Goal: Task Accomplishment & Management: Manage account settings

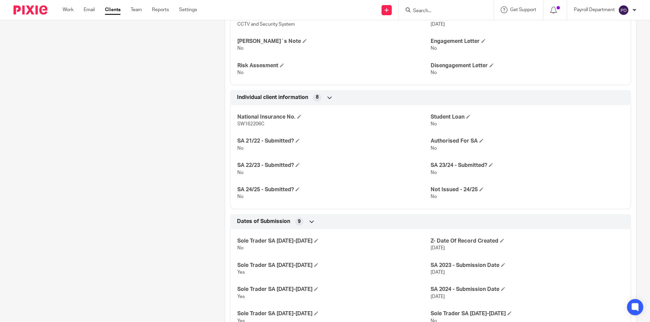
scroll to position [271, 0]
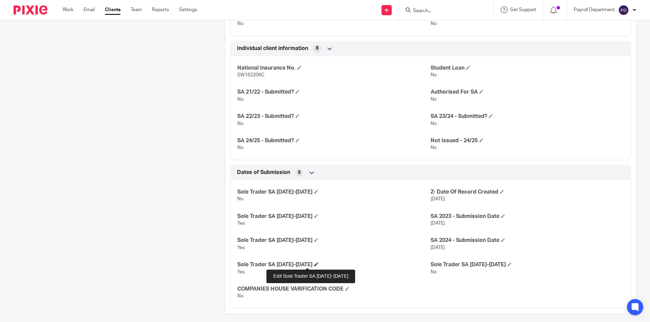
click at [314, 266] on span at bounding box center [316, 265] width 4 height 4
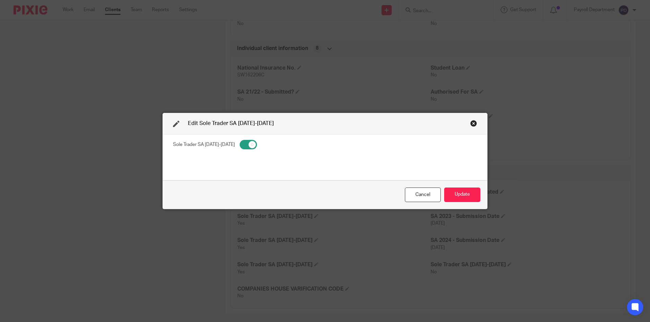
click at [240, 142] on input "checkbox" at bounding box center [248, 144] width 17 height 9
checkbox input "false"
click at [324, 195] on button "Update" at bounding box center [462, 195] width 36 height 15
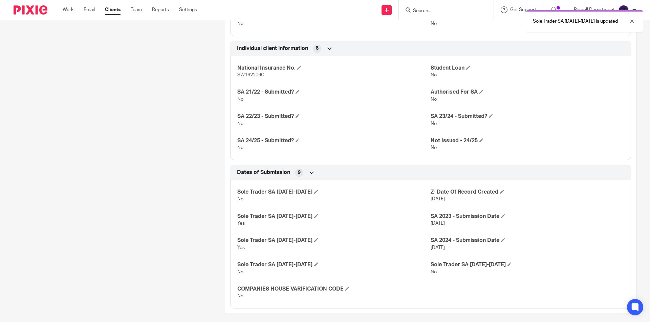
click at [324, 271] on span "No" at bounding box center [433, 272] width 6 height 5
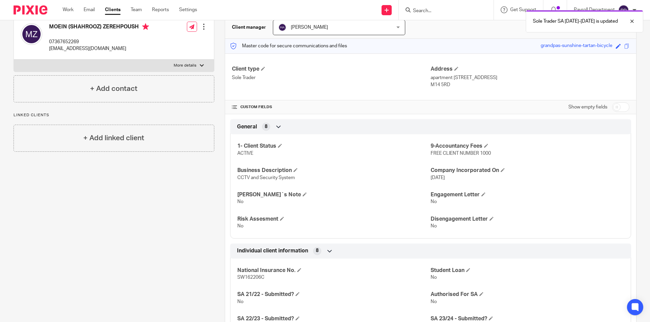
scroll to position [68, 0]
click at [324, 110] on input "checkbox" at bounding box center [620, 107] width 17 height 9
checkbox input "true"
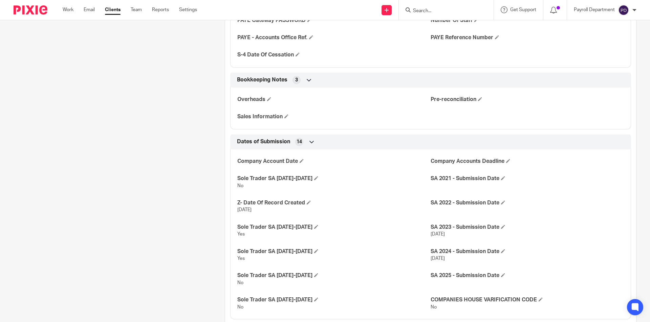
scroll to position [846, 0]
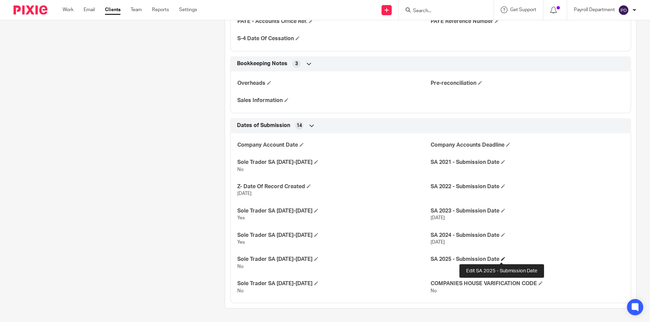
click at [324, 259] on span at bounding box center [503, 259] width 4 height 4
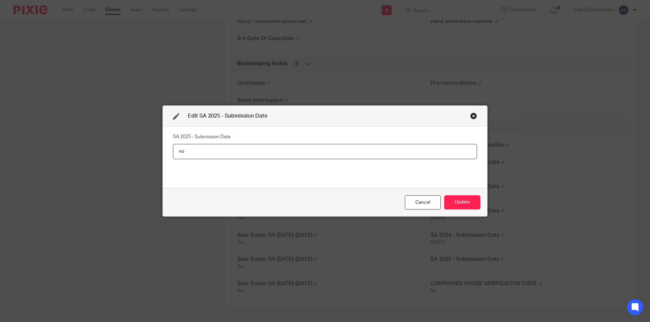
type input "n"
type input "NOT CLIENT EMAIL [DATE]"
click at [324, 204] on button "Update" at bounding box center [462, 203] width 36 height 15
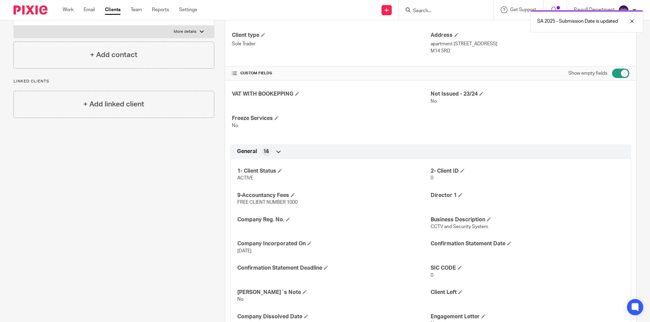
scroll to position [0, 0]
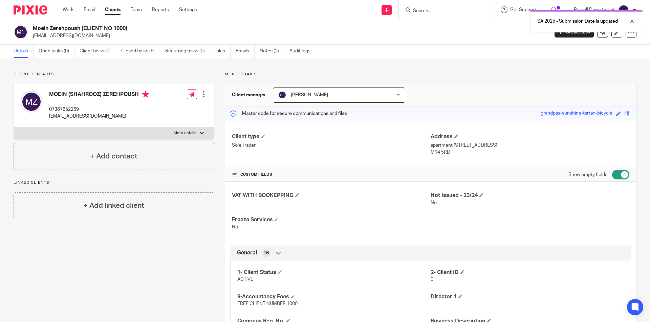
click at [203, 132] on label "More details" at bounding box center [114, 133] width 200 height 12
click at [14, 127] on input "More details" at bounding box center [14, 127] width 0 height 0
checkbox input "true"
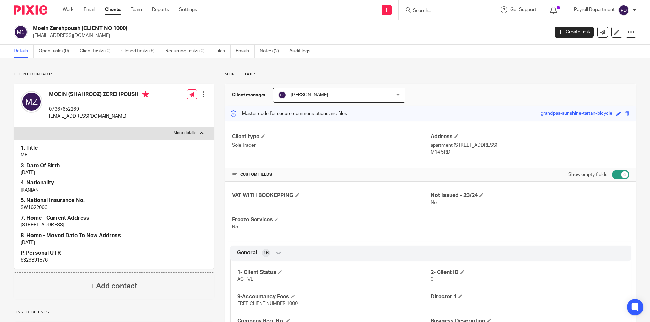
click at [35, 260] on p "6329391876" at bounding box center [114, 260] width 186 height 7
copy p "6329391876"
click at [273, 52] on link "Notes (2)" at bounding box center [272, 51] width 25 height 13
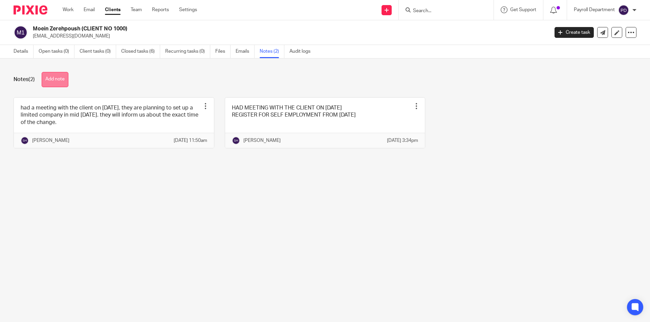
click at [58, 81] on button "Add note" at bounding box center [55, 79] width 27 height 15
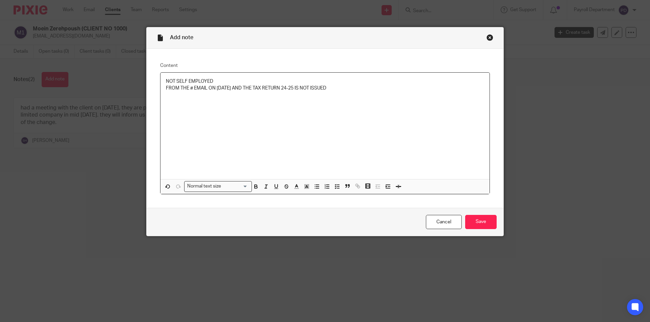
click at [216, 80] on p "NOT SELF EMPLOYED" at bounding box center [325, 81] width 318 height 7
click at [489, 217] on input "Save" at bounding box center [480, 222] width 31 height 15
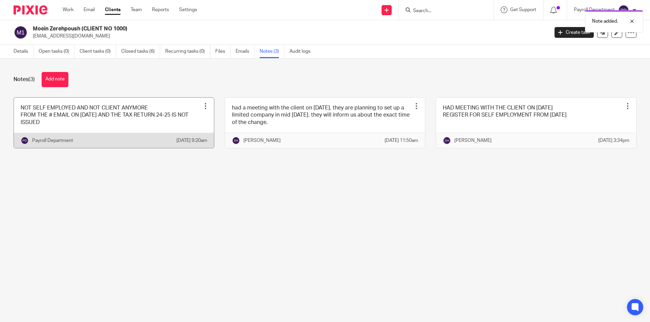
click at [202, 107] on div at bounding box center [205, 106] width 7 height 7
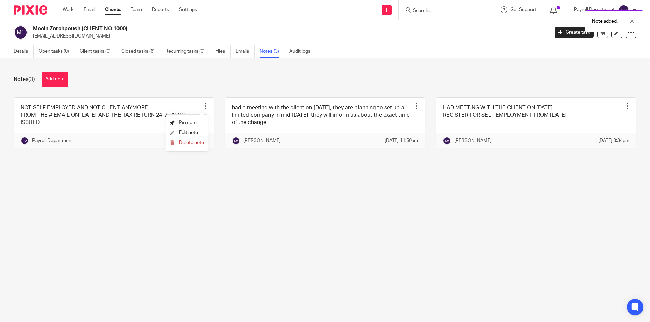
click at [190, 124] on span "Pin note" at bounding box center [188, 122] width 18 height 5
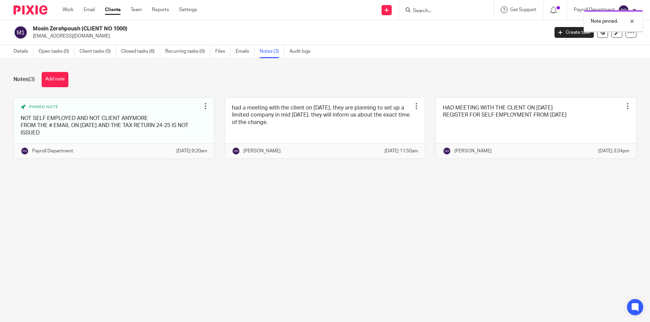
click at [24, 48] on link "Details" at bounding box center [24, 51] width 20 height 13
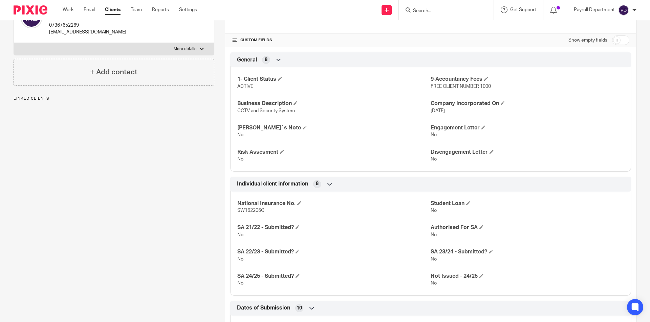
scroll to position [135, 0]
click at [422, 9] on input "Search" at bounding box center [442, 11] width 61 height 6
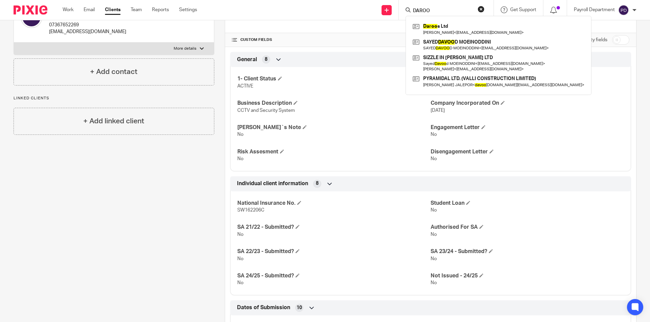
drag, startPoint x: 432, startPoint y: 9, endPoint x: 411, endPoint y: 8, distance: 20.7
click at [412, 8] on input "DAROO" at bounding box center [442, 11] width 61 height 6
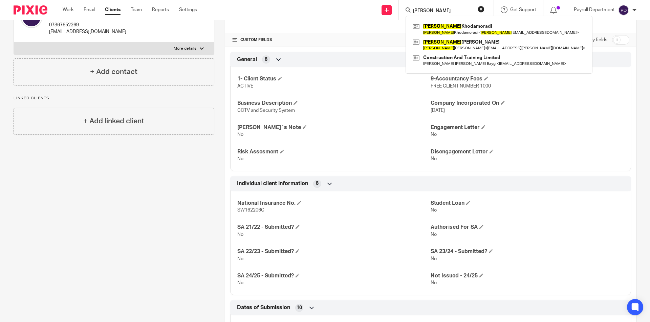
type input "[PERSON_NAME]"
click at [106, 10] on link "Clients" at bounding box center [113, 9] width 16 height 7
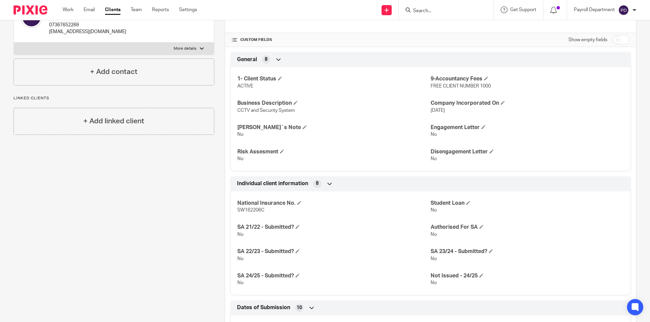
click at [117, 12] on link "Clients" at bounding box center [113, 9] width 16 height 7
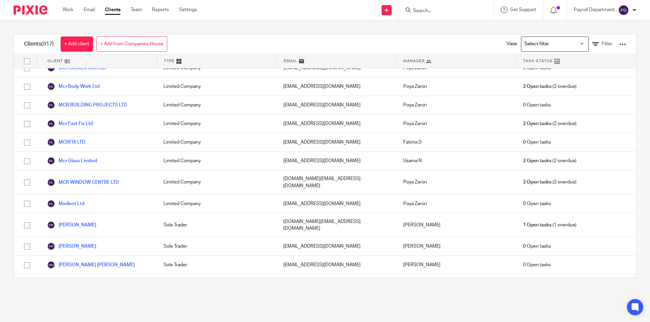
scroll to position [9001, 0]
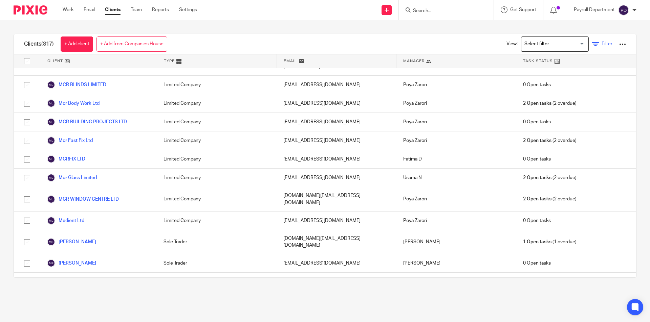
click at [592, 41] on icon at bounding box center [595, 44] width 7 height 7
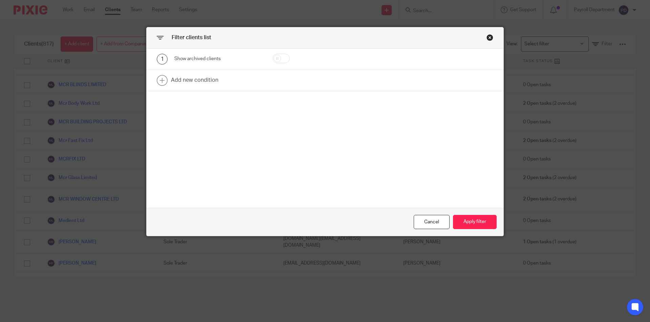
click at [280, 59] on input "checkbox" at bounding box center [280, 58] width 17 height 9
checkbox input "true"
click at [464, 217] on button "Apply filter" at bounding box center [475, 222] width 44 height 15
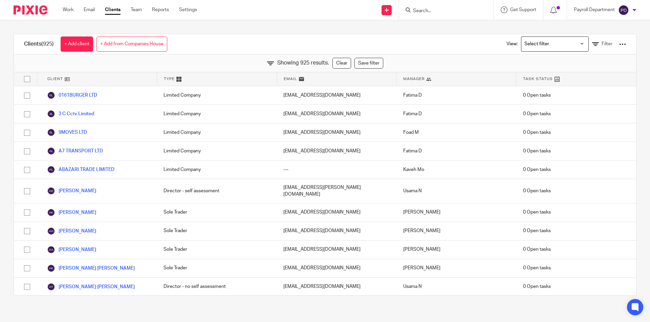
scroll to position [9768, 0]
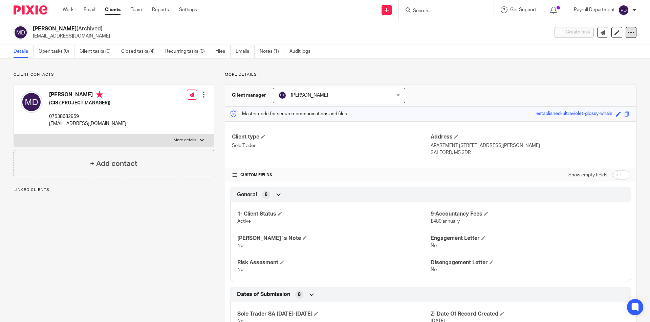
click at [627, 34] on icon at bounding box center [630, 32] width 7 height 7
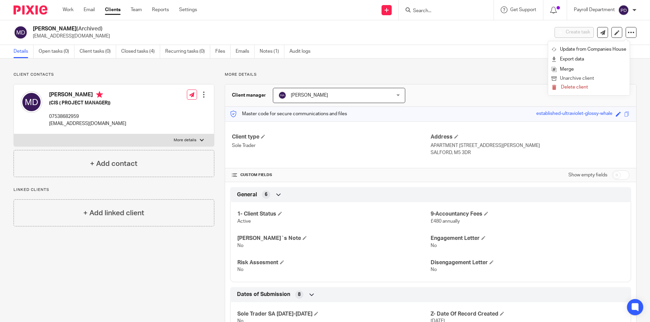
click at [579, 78] on button "Unarchive client" at bounding box center [588, 78] width 75 height 9
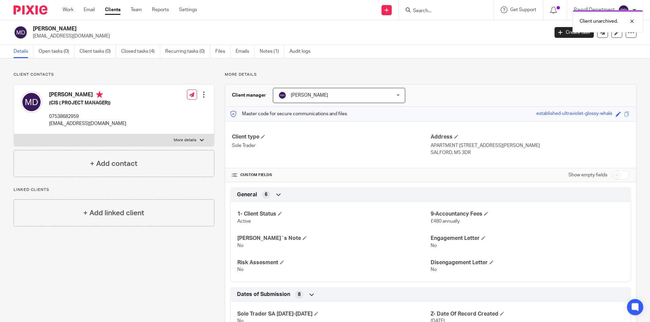
scroll to position [103, 0]
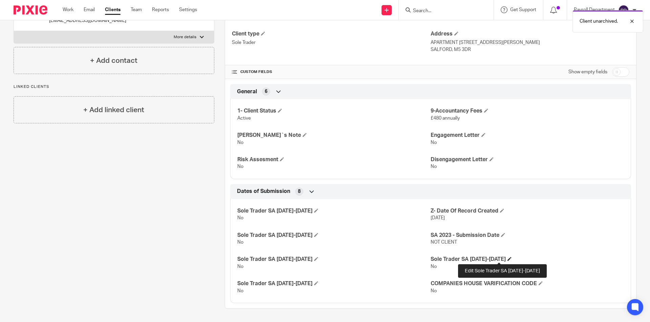
click at [507, 261] on span at bounding box center [509, 259] width 4 height 4
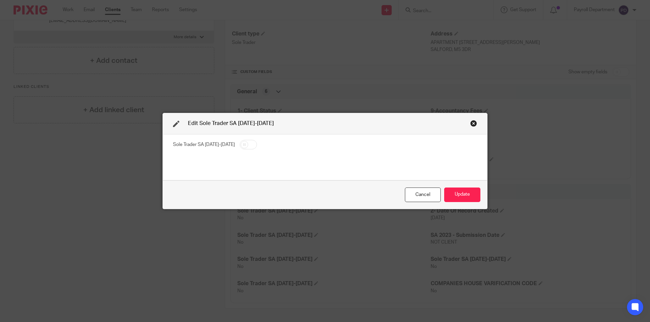
click at [242, 150] on fieldset "Sole Trader SA [DATE]-[DATE]" at bounding box center [325, 146] width 304 height 12
click at [242, 144] on input "checkbox" at bounding box center [248, 144] width 17 height 9
checkbox input "true"
click at [451, 193] on button "Update" at bounding box center [462, 195] width 36 height 15
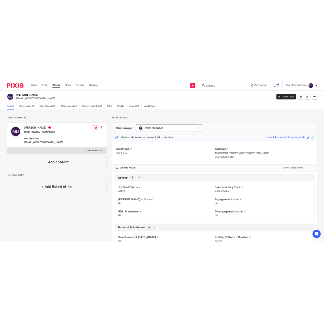
scroll to position [0, 0]
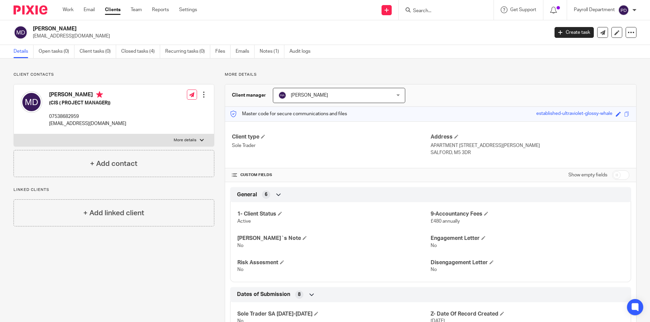
click at [183, 143] on p "More details" at bounding box center [185, 140] width 23 height 5
click at [14, 134] on input "More details" at bounding box center [14, 134] width 0 height 0
checkbox input "true"
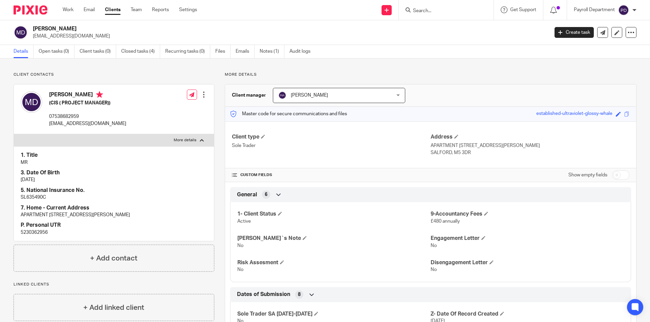
drag, startPoint x: 88, startPoint y: 30, endPoint x: 32, endPoint y: 26, distance: 56.0
click at [32, 26] on div "Mehrdad Darroudi mehrdad_mcr@yahoo.co.uk" at bounding box center [279, 32] width 531 height 14
copy h2 "[PERSON_NAME]"
drag, startPoint x: 55, startPoint y: 231, endPoint x: 13, endPoint y: 233, distance: 42.7
click at [13, 233] on div "Client contacts Mehrdad DARROUDI (CIS ( PROJECT MANAGER)) 07538682959 mehrdad_m…" at bounding box center [108, 242] width 211 height 340
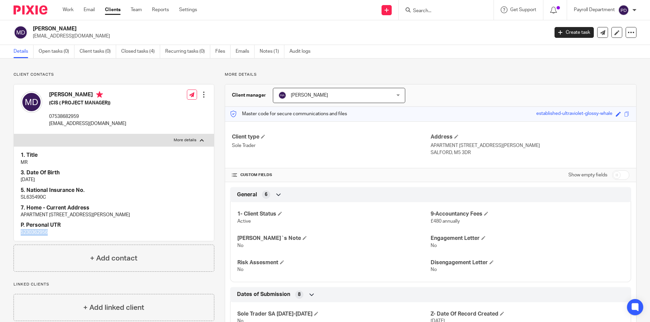
copy p "5230362956"
click at [435, 5] on div at bounding box center [446, 10] width 95 height 20
click at [436, 12] on input "Search" at bounding box center [442, 11] width 61 height 6
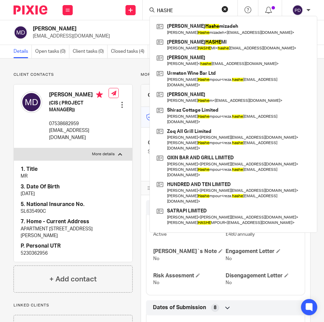
drag, startPoint x: 174, startPoint y: 9, endPoint x: 148, endPoint y: 8, distance: 26.1
click at [148, 8] on div "HASHE seyed ali Hashe mizadeh Seyed Ali Hashe mizadeh < samyar.h@yahoo.com > SE…" at bounding box center [190, 10] width 95 height 20
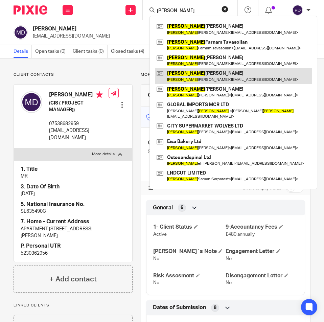
type input "seyed"
click at [201, 79] on link at bounding box center [233, 76] width 157 height 16
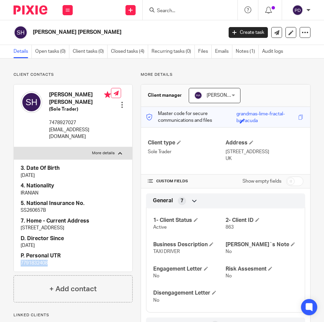
drag, startPoint x: 57, startPoint y: 279, endPoint x: 0, endPoint y: 275, distance: 56.9
click at [0, 275] on html "Work Email Clients Team Reports Settings Work Email Clients Team Reports Settin…" at bounding box center [162, 161] width 324 height 322
copy p "7791832408"
click at [107, 36] on h2 "[PERSON_NAME] [PERSON_NAME]" at bounding box center [107, 32] width 149 height 7
click at [105, 32] on h2 "SEYED MOHAMMAD RAHIM HASHEMI" at bounding box center [107, 32] width 149 height 7
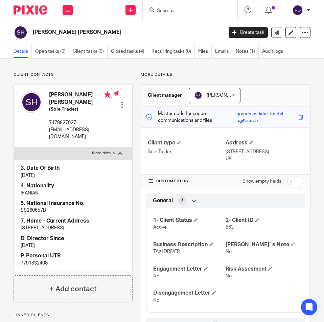
click at [105, 32] on h2 "SEYED MOHAMMAD RAHIM HASHEMI" at bounding box center [107, 32] width 149 height 7
copy main "SEYED MOHAMMAD RAHIM HASHEMI Create task Update from Companies House Export dat…"
click at [65, 135] on p "[EMAIL_ADDRESS][DOMAIN_NAME]" at bounding box center [80, 134] width 62 height 14
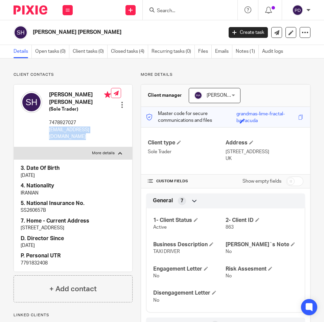
click at [65, 135] on p "[EMAIL_ADDRESS][DOMAIN_NAME]" at bounding box center [80, 134] width 62 height 14
copy div "[EMAIL_ADDRESS][DOMAIN_NAME]"
click at [101, 140] on p "[EMAIL_ADDRESS][DOMAIN_NAME]" at bounding box center [80, 134] width 62 height 14
click at [174, 11] on input "Search" at bounding box center [186, 11] width 61 height 6
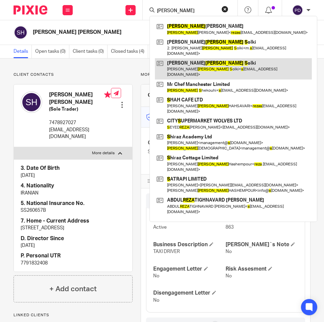
type input "ALI REZA S"
click at [182, 58] on link at bounding box center [233, 68] width 157 height 21
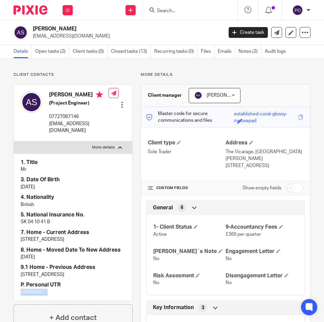
drag, startPoint x: 60, startPoint y: 284, endPoint x: 9, endPoint y: 283, distance: 50.4
copy p "4289963911"
drag, startPoint x: 67, startPoint y: 27, endPoint x: 29, endPoint y: 28, distance: 37.2
click at [29, 28] on div "Ali Reza Solki solkiali@yahoo.com" at bounding box center [116, 32] width 205 height 14
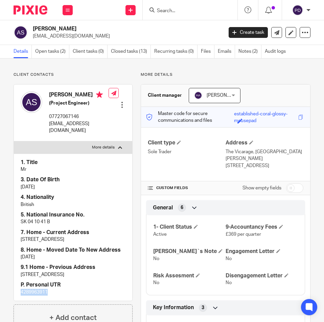
copy div "Ali Reza Solki"
click at [56, 91] on div "Ali Reza Solki (Project Engineer) 07727067146 solkiali@yahoo.com" at bounding box center [65, 112] width 88 height 49
click at [45, 29] on h2 "Ali Reza Solki" at bounding box center [107, 28] width 149 height 7
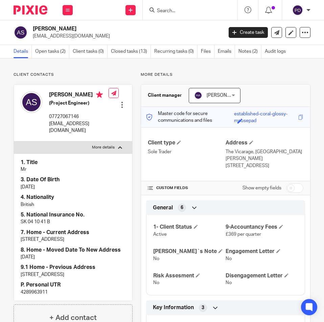
click at [45, 29] on h2 "Ali Reza Solki" at bounding box center [107, 28] width 149 height 7
copy div "Ali Reza Solki"
click at [53, 35] on p "solkiali@yahoo.com" at bounding box center [126, 36] width 186 height 7
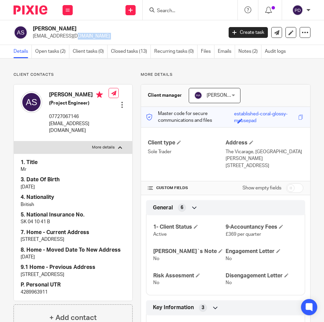
click at [53, 35] on p "solkiali@yahoo.com" at bounding box center [126, 36] width 186 height 7
copy main "solkiali@yahoo.com Create task Update from Companies House Export data Merge Ar…"
click at [172, 10] on input "Search" at bounding box center [186, 11] width 61 height 6
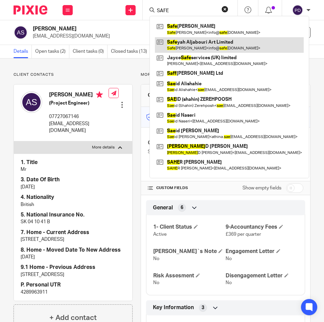
type input "SAFE"
click at [194, 48] on link at bounding box center [229, 45] width 149 height 16
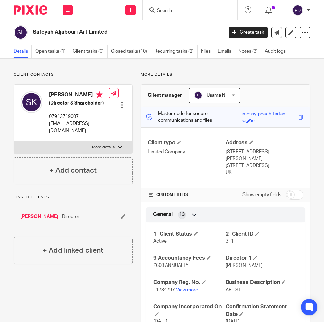
click at [185, 288] on link "View more" at bounding box center [187, 290] width 22 height 5
click at [183, 9] on input "Search" at bounding box center [186, 11] width 61 height 6
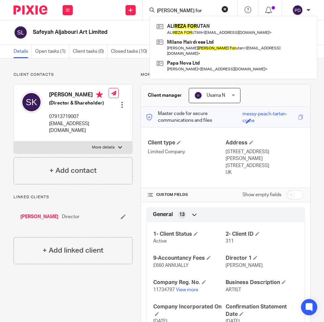
type input "[PERSON_NAME] for"
click at [187, 24] on link at bounding box center [233, 29] width 157 height 16
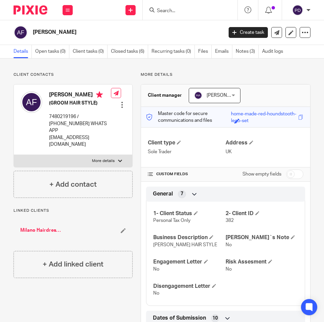
click at [105, 161] on p "More details" at bounding box center [103, 160] width 23 height 5
click at [14, 155] on input "More details" at bounding box center [14, 155] width 0 height 0
checkbox input "true"
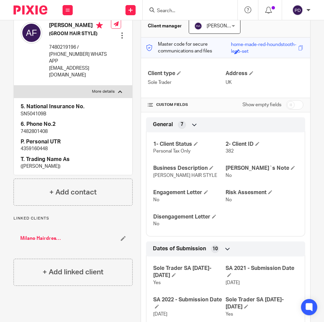
scroll to position [102, 0]
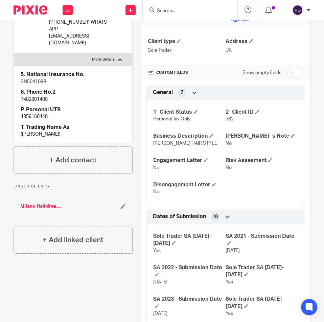
click at [50, 204] on link "Milano Hairdress Ltd" at bounding box center [41, 206] width 42 height 7
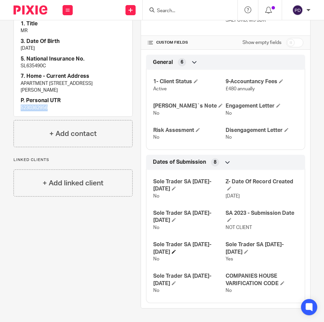
scroll to position [112, 0]
